Goal: Information Seeking & Learning: Learn about a topic

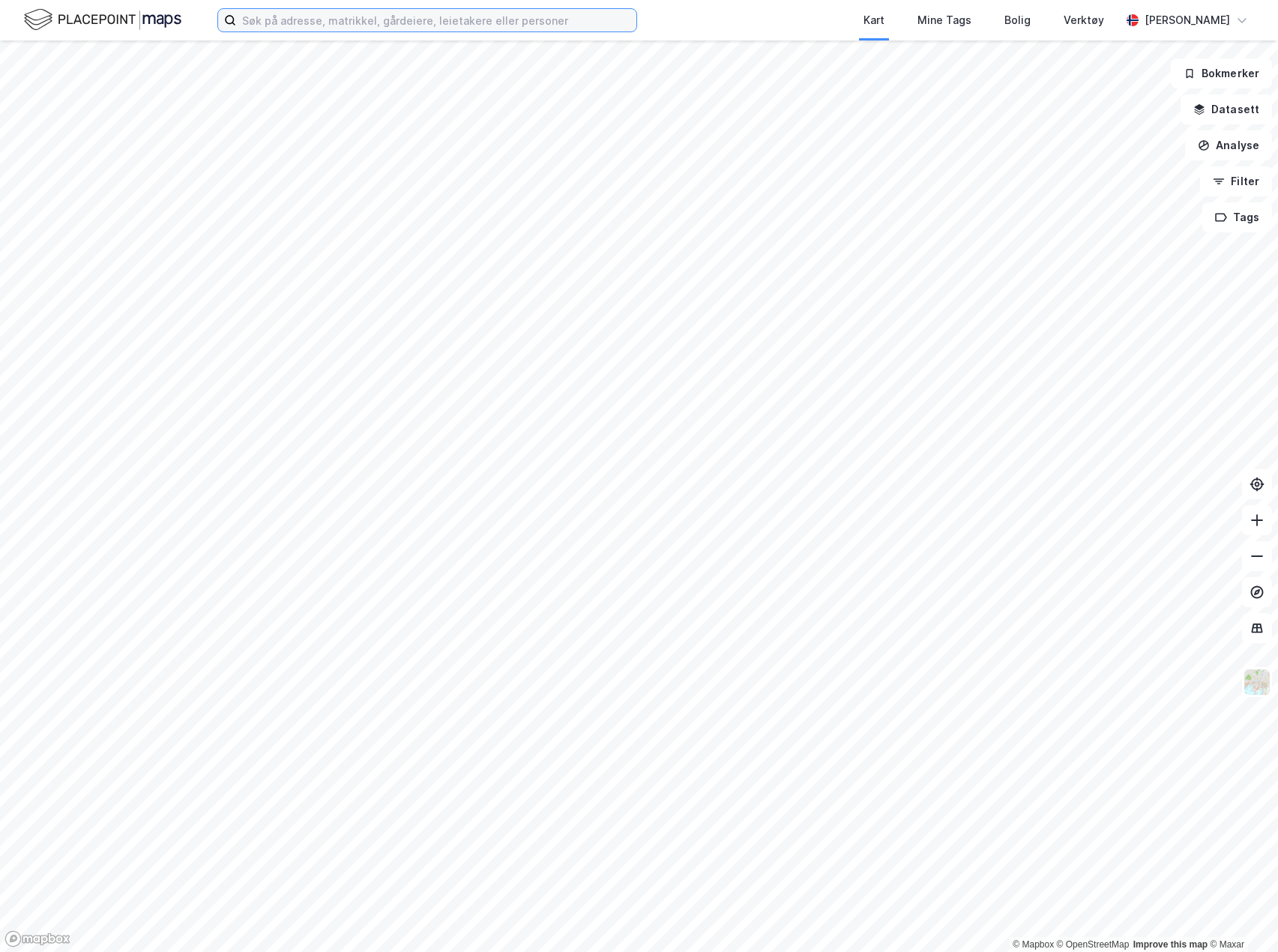
click at [370, 19] on input at bounding box center [436, 20] width 400 height 22
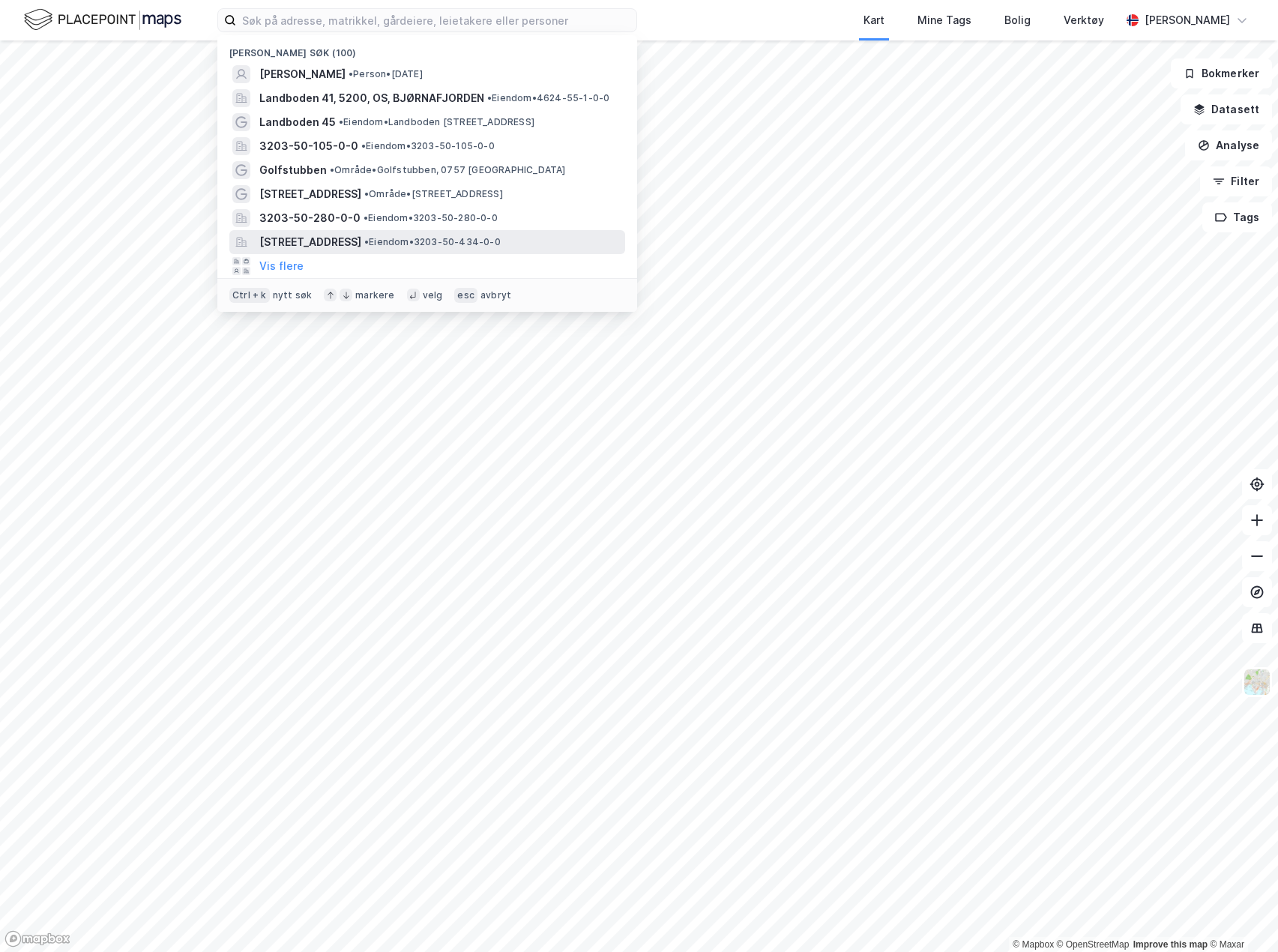
click at [353, 239] on span "[STREET_ADDRESS]" at bounding box center [310, 242] width 102 height 18
